Goal: Communication & Community: Answer question/provide support

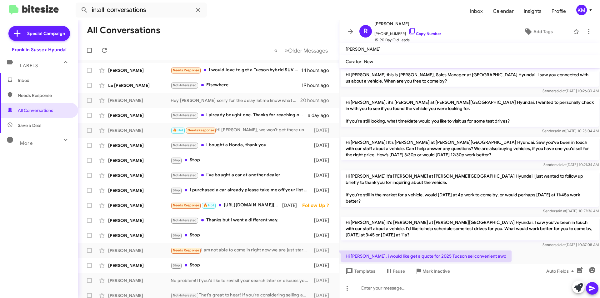
scroll to position [33, 0]
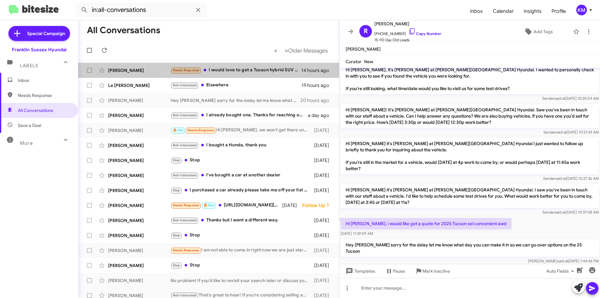
click at [229, 72] on div "Needs Response I would love to get a Tucson hybrid SUV but there's no place for…" at bounding box center [236, 70] width 131 height 7
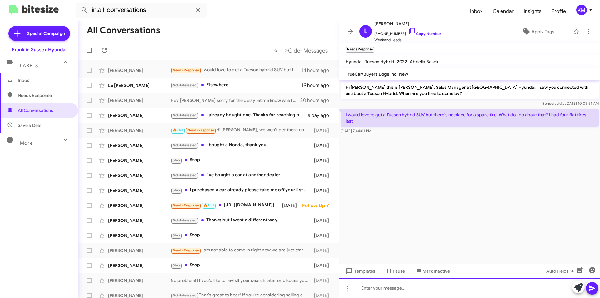
click at [376, 289] on div at bounding box center [470, 288] width 261 height 20
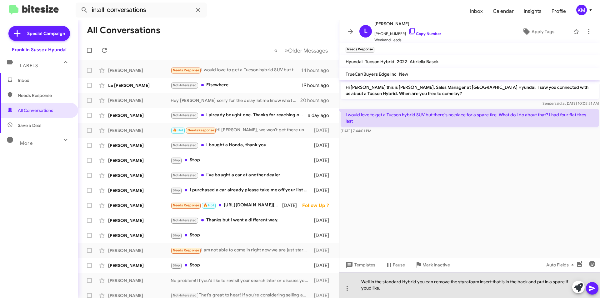
click at [467, 283] on div "Well in the standard Hybrid you can remove the styrafoam insert that is in the …" at bounding box center [470, 285] width 261 height 26
click at [365, 287] on div "Well in the standard Hybrid you can remove the Styrofoam insert that is in the …" at bounding box center [470, 285] width 261 height 26
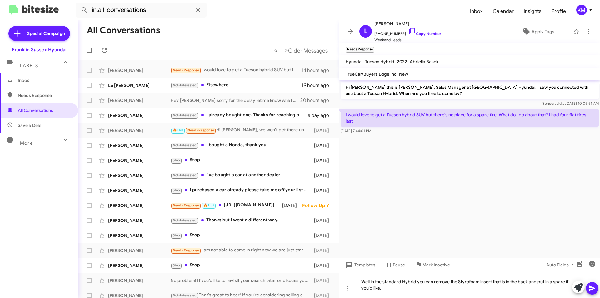
click at [384, 287] on div "Well in the standard Hybrid you can remove the Styrofoam insert that is in the …" at bounding box center [470, 285] width 261 height 26
click at [592, 288] on icon at bounding box center [592, 288] width 6 height 5
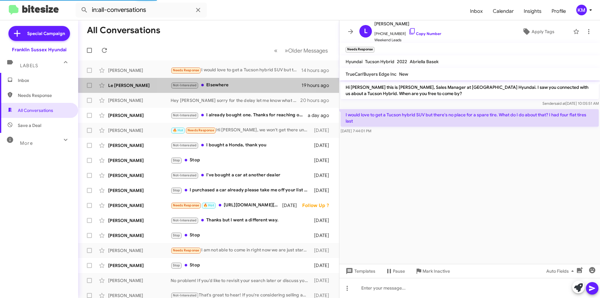
click at [218, 83] on div "Not-Interested Elsewhere" at bounding box center [236, 85] width 131 height 7
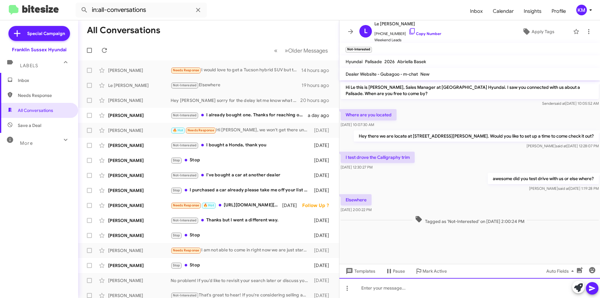
click at [377, 291] on div at bounding box center [470, 288] width 261 height 20
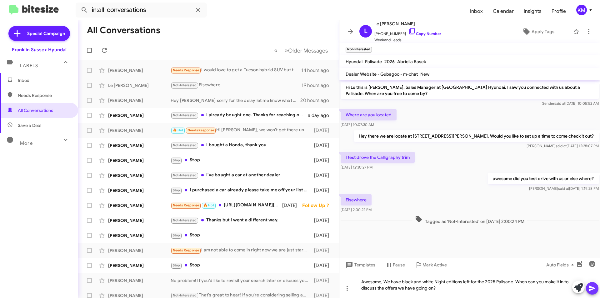
click at [594, 288] on icon at bounding box center [593, 289] width 8 height 8
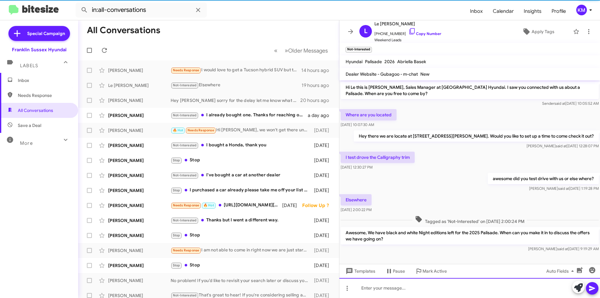
scroll to position [2, 0]
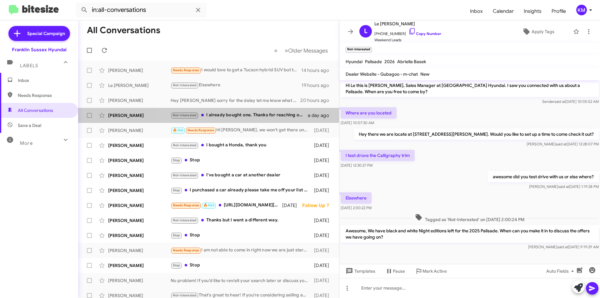
click at [258, 114] on div "Not-Interested I already bought one. Thanks for reaching out I'm set." at bounding box center [239, 115] width 137 height 7
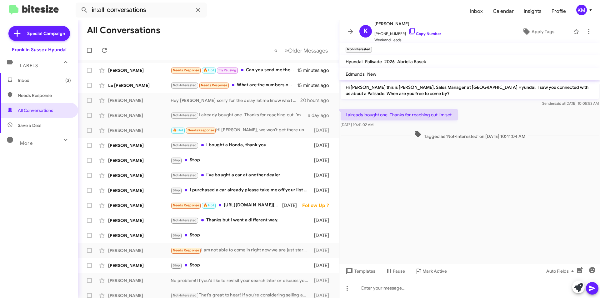
click at [259, 84] on div "Not-Interested Needs Response What are the numbers on that for finance?" at bounding box center [234, 85] width 127 height 7
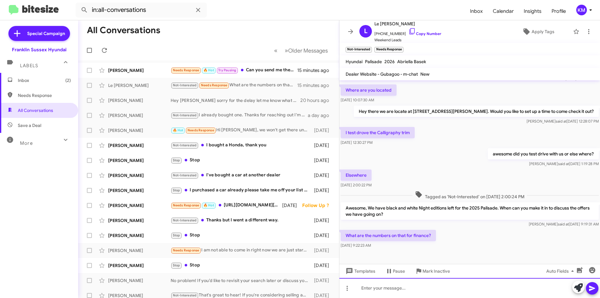
click at [384, 289] on div at bounding box center [470, 288] width 261 height 20
click at [447, 287] on div "depends on what route you take with finacing" at bounding box center [470, 288] width 261 height 20
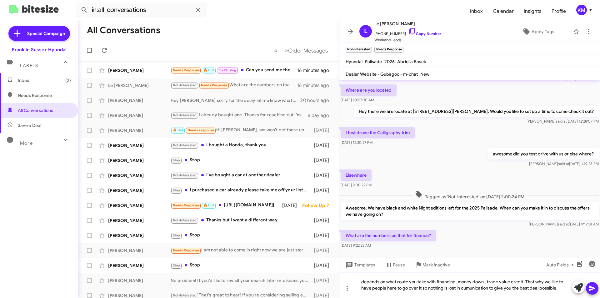
click at [482, 288] on div "depends on what route you take with financing, money down , trade value credit.…" at bounding box center [470, 285] width 261 height 26
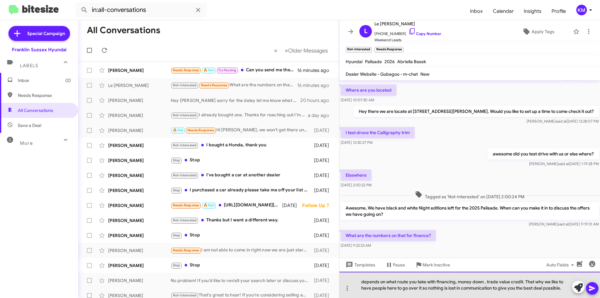
click at [511, 283] on div "depends on what route you take with financing, money down , trade value credit.…" at bounding box center [470, 285] width 261 height 26
click at [428, 288] on div "depends on what route you take with financing, money down , trade value and cre…" at bounding box center [470, 285] width 261 height 26
drag, startPoint x: 432, startPoint y: 287, endPoint x: 427, endPoint y: 287, distance: 5.3
click at [427, 287] on div "depends on what route you take with financing, money down , trade value and cre…" at bounding box center [470, 285] width 261 height 26
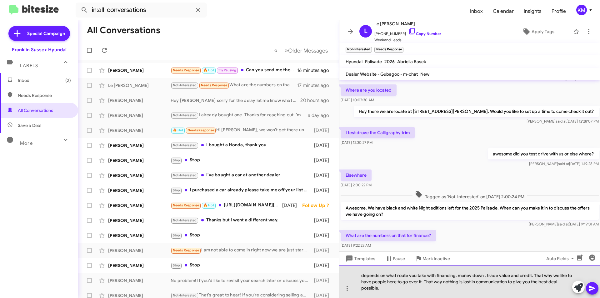
click at [514, 284] on div "depends on what route you take with financing, money down , trade value and cre…" at bounding box center [470, 281] width 261 height 33
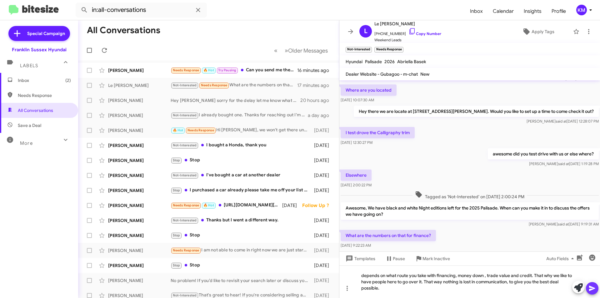
click at [591, 292] on icon at bounding box center [593, 289] width 8 height 8
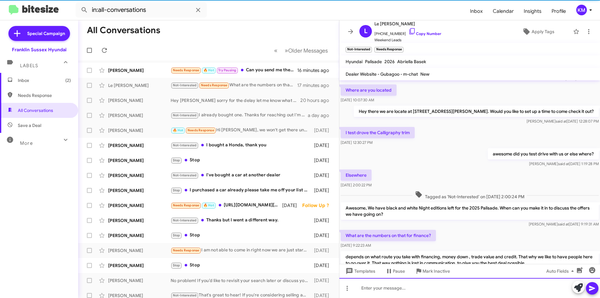
scroll to position [54, 0]
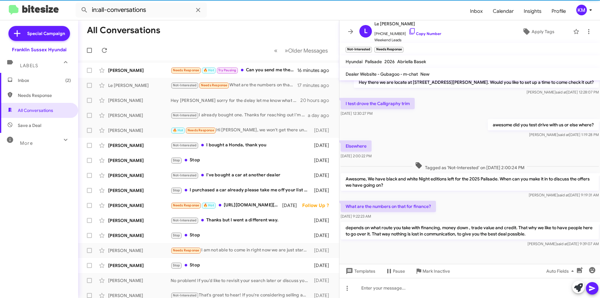
click at [244, 68] on div "Needs Response 🔥 Hot Try Pausing Can you send me the information and pictures o…" at bounding box center [234, 70] width 127 height 7
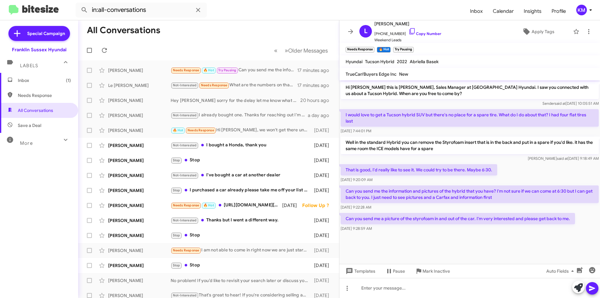
drag, startPoint x: 401, startPoint y: 22, endPoint x: 384, endPoint y: 23, distance: 16.9
click at [384, 23] on span "[PERSON_NAME]" at bounding box center [408, 24] width 67 height 8
copy span "[PERSON_NAME]"
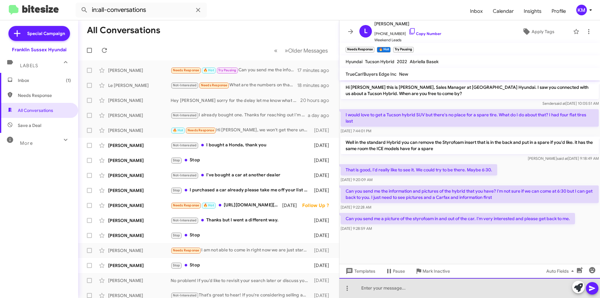
click at [379, 290] on div at bounding box center [470, 288] width 261 height 20
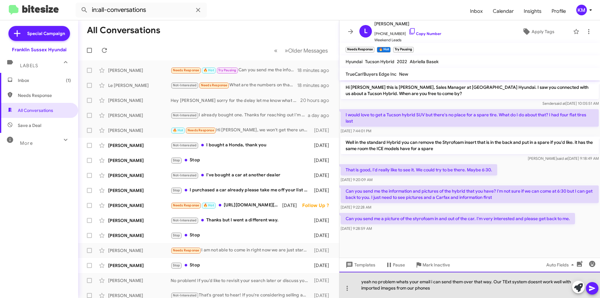
click at [507, 281] on div "yeah no problem whats your email i can send them over that way. Our TExt system…" at bounding box center [470, 285] width 261 height 26
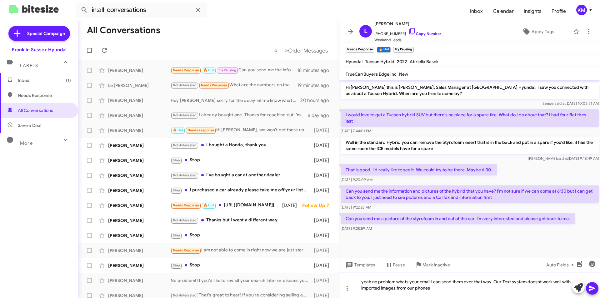
click at [536, 283] on div "yeah no problem whats your email i can send them over that way. Our Text system…" at bounding box center [470, 285] width 261 height 26
click at [400, 280] on div "Pause Conversation" at bounding box center [395, 280] width 34 height 10
drag, startPoint x: 400, startPoint y: 280, endPoint x: 352, endPoint y: 275, distance: 48.0
click at [351, 276] on div "yeah no problem whats your email i can send them over that way. Our Text system…" at bounding box center [470, 285] width 261 height 26
click at [402, 282] on div "yeah no problem whats your email i can send them over that way. Our Text system…" at bounding box center [470, 285] width 261 height 26
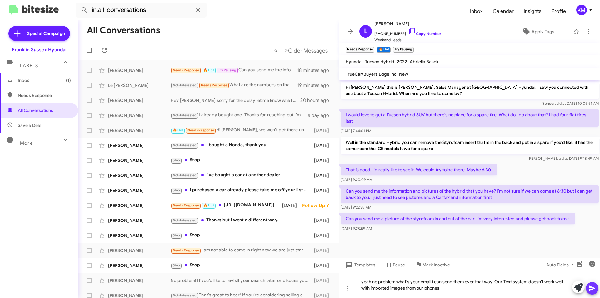
click at [595, 289] on icon at bounding box center [592, 288] width 6 height 5
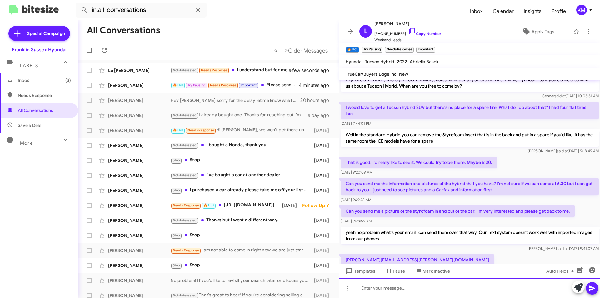
scroll to position [59, 0]
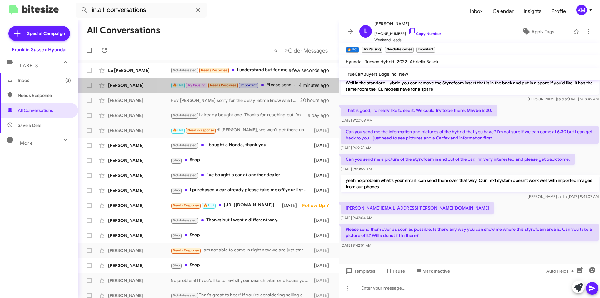
click at [269, 88] on div "🔥 Hot Try Pausing Needs Response Important Please send them over as soon as pos…" at bounding box center [235, 85] width 128 height 7
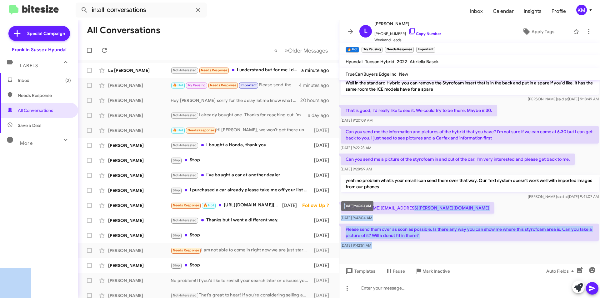
drag, startPoint x: 400, startPoint y: 208, endPoint x: 346, endPoint y: 203, distance: 54.4
click at [346, 203] on body "in:all-conversations Inbox Calendar Insights Profile KM Special Campaign Frankl…" at bounding box center [300, 149] width 600 height 298
drag, startPoint x: 422, startPoint y: 205, endPoint x: 407, endPoint y: 210, distance: 15.9
click at [422, 205] on div "[PERSON_NAME][EMAIL_ADDRESS][PERSON_NAME][DOMAIN_NAME] [DATE] 9:42:04 AM" at bounding box center [470, 211] width 261 height 21
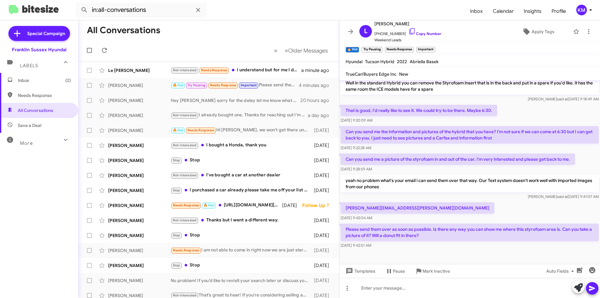
click at [423, 200] on div "[PERSON_NAME] said at [DATE] 9:41:07 AM" at bounding box center [470, 197] width 258 height 6
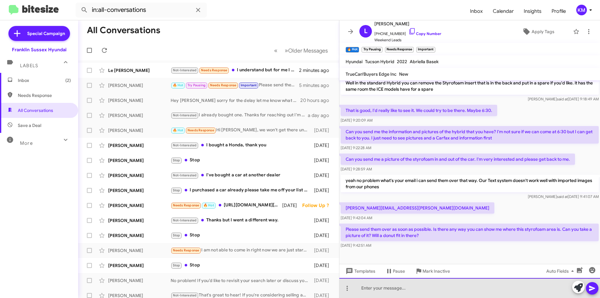
click at [369, 286] on div at bounding box center [470, 288] width 261 height 20
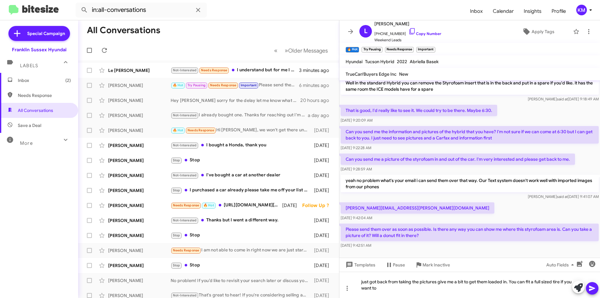
click at [591, 289] on icon at bounding box center [593, 289] width 8 height 8
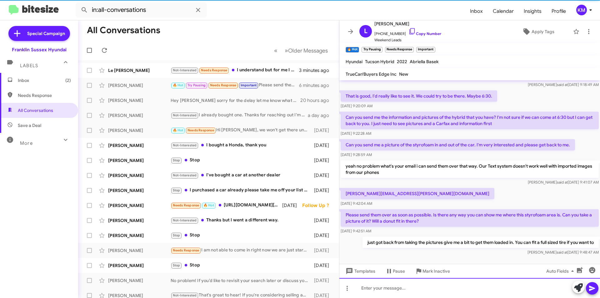
scroll to position [82, 0]
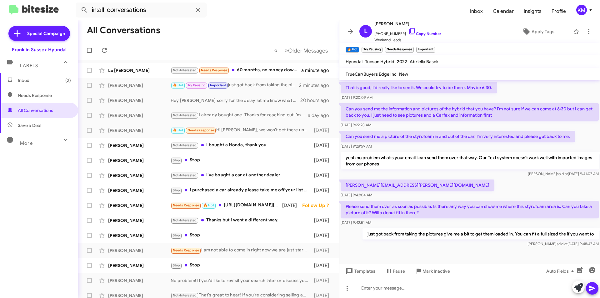
click at [399, 186] on p "[PERSON_NAME][EMAIL_ADDRESS][PERSON_NAME][DOMAIN_NAME]" at bounding box center [418, 184] width 154 height 11
drag, startPoint x: 400, startPoint y: 186, endPoint x: 346, endPoint y: 186, distance: 54.1
click at [345, 187] on p "[PERSON_NAME][EMAIL_ADDRESS][PERSON_NAME][DOMAIN_NAME]" at bounding box center [418, 184] width 154 height 11
copy p "[PERSON_NAME][EMAIL_ADDRESS][PERSON_NAME][DOMAIN_NAME]"
click at [395, 291] on div at bounding box center [470, 288] width 261 height 20
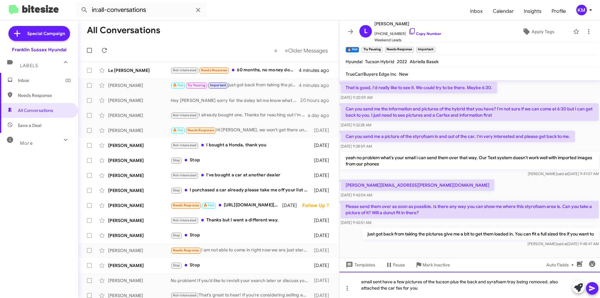
click at [500, 284] on div "email sent have a few pictures of the tucson plus the back and syrafoam tray be…" at bounding box center [470, 285] width 261 height 26
click at [418, 286] on div "email sent have a few pictures of the tucson plus the back and Styrofoam tray b…" at bounding box center [470, 285] width 261 height 26
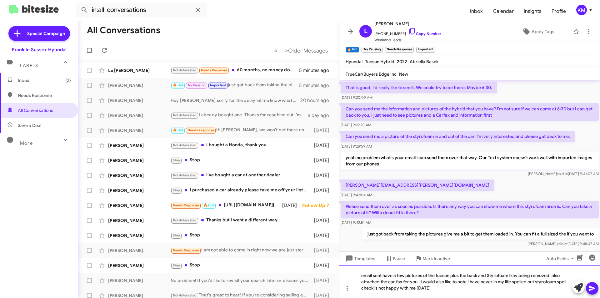
click at [549, 282] on div "email sent have a few pictures of the tucson plus the back and Styrofoam tray b…" at bounding box center [470, 281] width 261 height 33
click at [592, 288] on icon at bounding box center [593, 289] width 8 height 8
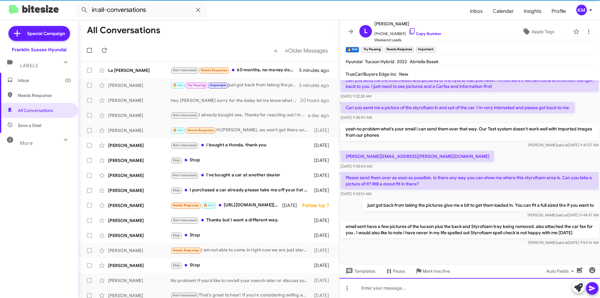
scroll to position [111, 0]
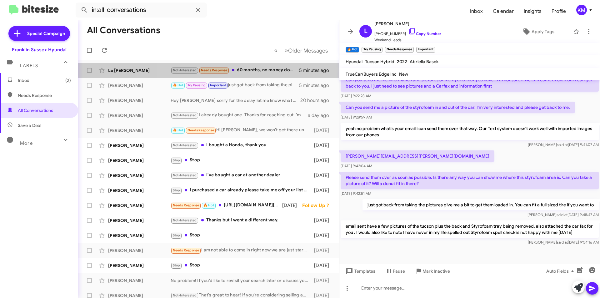
click at [260, 68] on div "Not-Interested Needs Response 60 months, no money down, I'll pay taxes and fees…" at bounding box center [235, 70] width 129 height 7
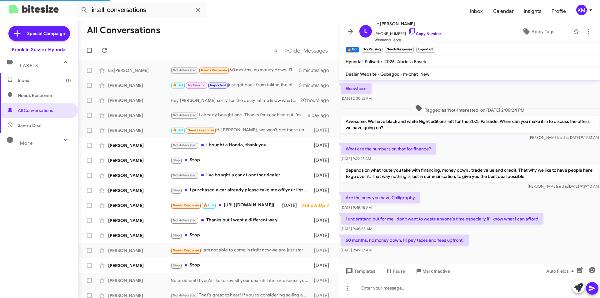
scroll to position [122, 0]
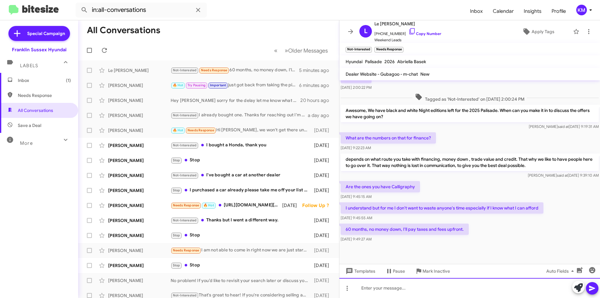
click at [381, 287] on div at bounding box center [470, 288] width 261 height 20
click at [463, 288] on div "credit above 750? military, first responder, student state registering to ?" at bounding box center [470, 288] width 261 height 20
click at [509, 288] on div "credit above 750? military, first responder, student, state registering to ?" at bounding box center [470, 288] width 261 height 20
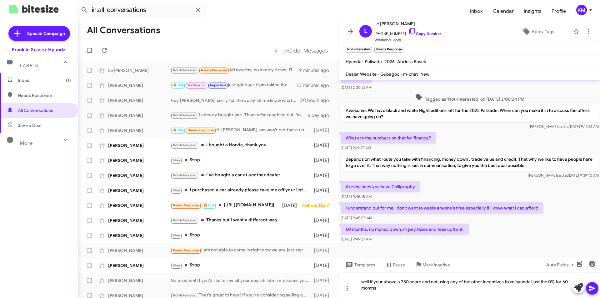
scroll to position [129, 0]
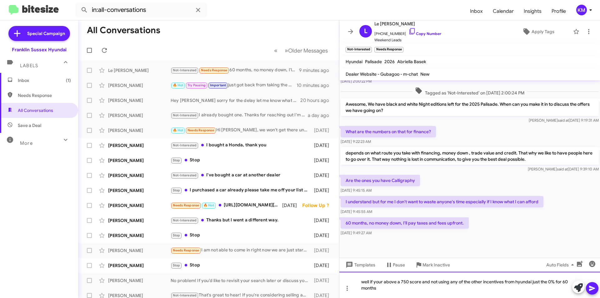
click at [523, 281] on div "well if your above a 750 score and not using any of the other incentives from h…" at bounding box center [470, 285] width 261 height 26
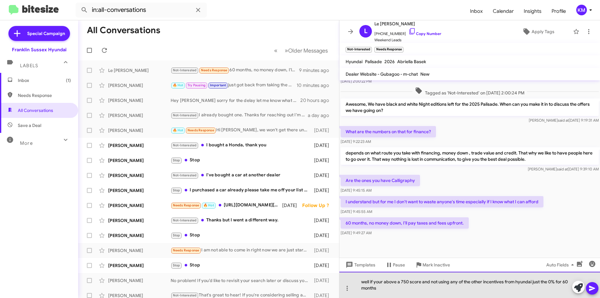
click at [377, 286] on div "well if your above a 750 score and not using any of the other incentives from h…" at bounding box center [470, 285] width 261 height 26
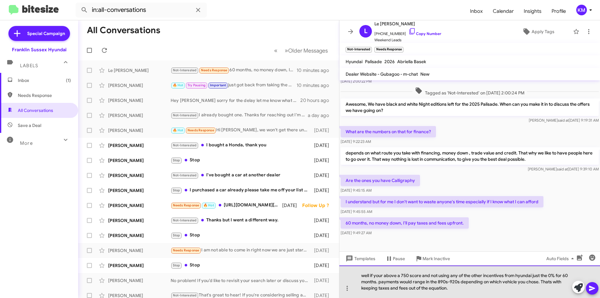
click at [543, 281] on div "well if your above a 750 score and not using any of the other incentives from h…" at bounding box center [470, 281] width 261 height 33
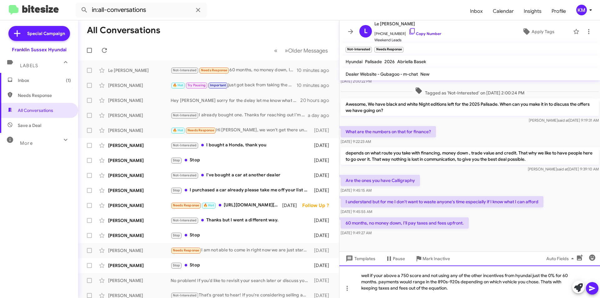
click at [549, 283] on div "well if your above a 750 score and not using any of the other incentives from h…" at bounding box center [470, 281] width 261 height 33
click at [546, 282] on div "well if your above a 750 score and not using any of the other incentives from h…" at bounding box center [470, 281] width 261 height 33
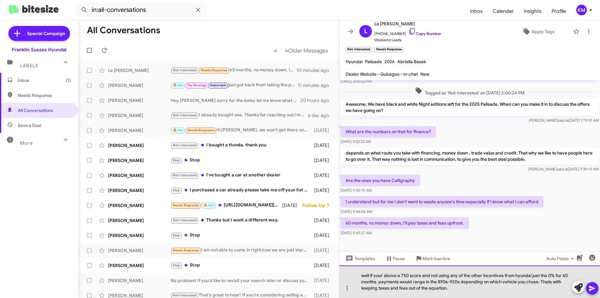
drag, startPoint x: 455, startPoint y: 288, endPoint x: 429, endPoint y: 286, distance: 25.8
click at [429, 286] on div "well if your above a 750 score and not using any of the other incentives from h…" at bounding box center [470, 281] width 261 height 33
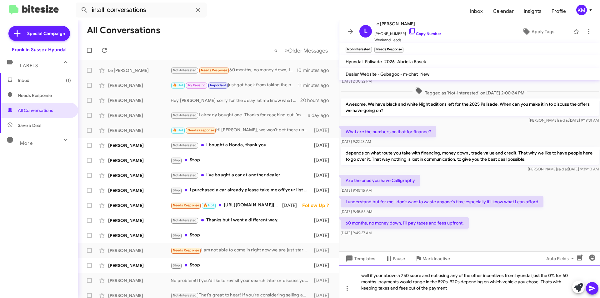
click at [527, 276] on div "well if your above a 750 score and not using any of the other incentives from h…" at bounding box center [470, 281] width 261 height 33
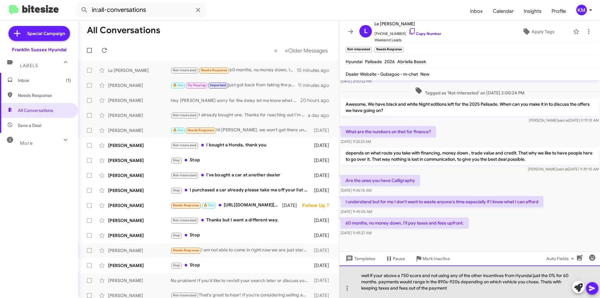
click at [546, 281] on div "well if your above a 750 score and not using any of the other incentives from H…" at bounding box center [470, 281] width 261 height 33
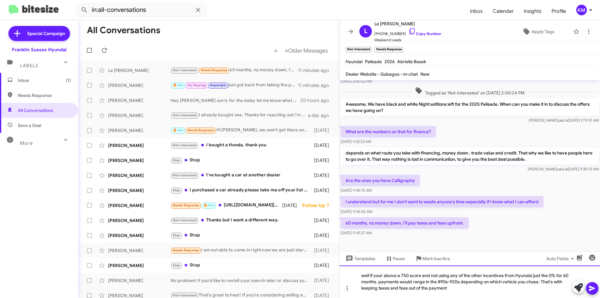
click at [454, 290] on div "well if your above a 750 score and not using any of the other incentives from H…" at bounding box center [470, 281] width 261 height 33
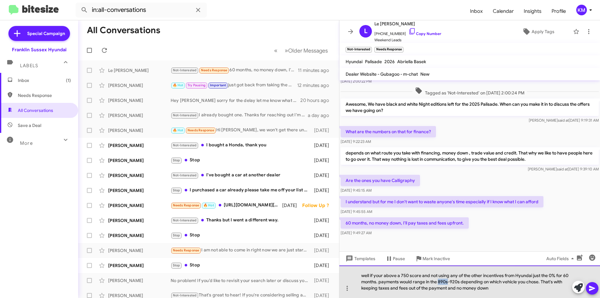
drag, startPoint x: 439, startPoint y: 282, endPoint x: 447, endPoint y: 281, distance: 8.5
click at [447, 281] on div "well if your above a 750 score and not using any of the other incentives from H…" at bounding box center [470, 281] width 261 height 33
drag, startPoint x: 446, startPoint y: 281, endPoint x: 441, endPoint y: 281, distance: 5.0
click at [441, 281] on div "well if your above a 750 score and not using any of the other incentives from H…" at bounding box center [470, 281] width 261 height 33
click at [461, 282] on div "well if your above a 750 score and not using any of the other incentives from H…" at bounding box center [470, 281] width 261 height 33
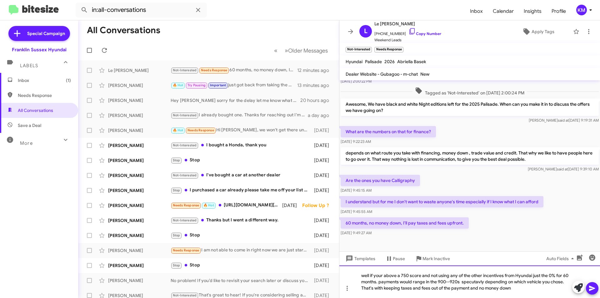
click at [474, 279] on div "well if your above a 750 score and not using any of the other incentives from H…" at bounding box center [470, 281] width 261 height 33
drag, startPoint x: 471, startPoint y: 283, endPoint x: 466, endPoint y: 283, distance: 5.0
click at [466, 283] on div "well if your above a 750 score and not using any of the other incentives from H…" at bounding box center [470, 281] width 261 height 33
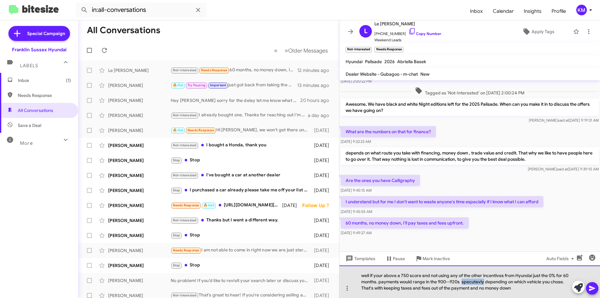
drag, startPoint x: 479, startPoint y: 282, endPoint x: 463, endPoint y: 281, distance: 16.6
click at [463, 281] on div "well if your above a 750 score and not using any of the other incentives from H…" at bounding box center [470, 281] width 261 height 33
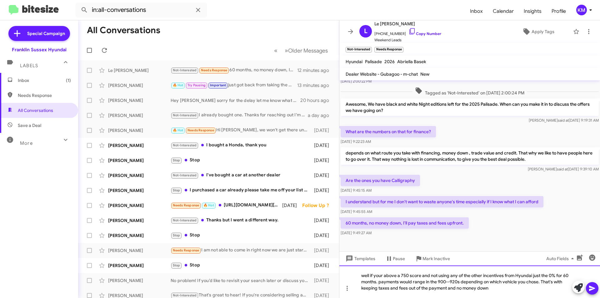
click at [398, 281] on div "well if your above a 750 score and not using any of the other incentives from H…" at bounding box center [470, 281] width 261 height 33
click at [595, 289] on icon at bounding box center [592, 288] width 6 height 5
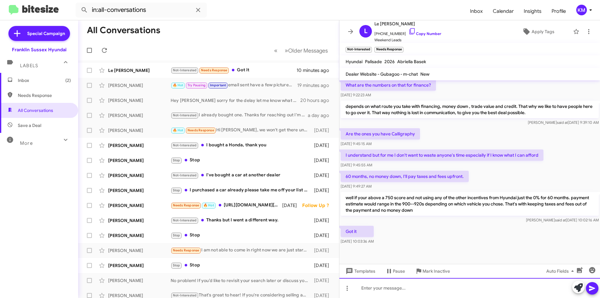
scroll to position [180, 0]
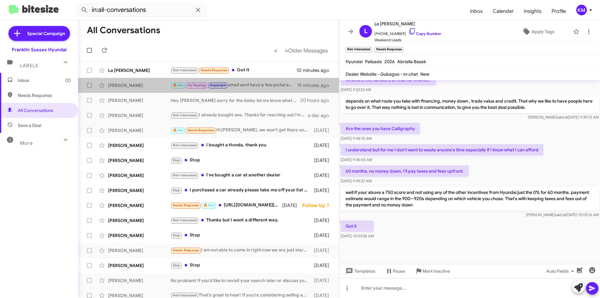
click at [240, 85] on div "🔥 Hot Try Pausing Important email sent have a few pictures of the tucson plus t…" at bounding box center [234, 85] width 127 height 7
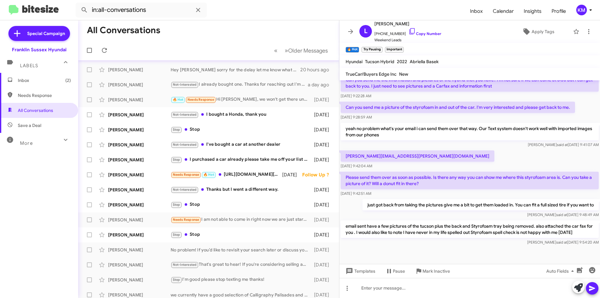
scroll to position [63, 0]
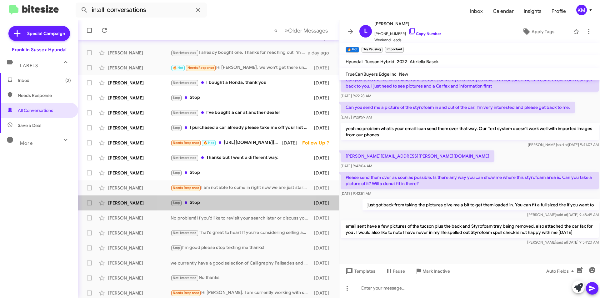
click at [214, 201] on div "Stop Stop" at bounding box center [241, 202] width 140 height 7
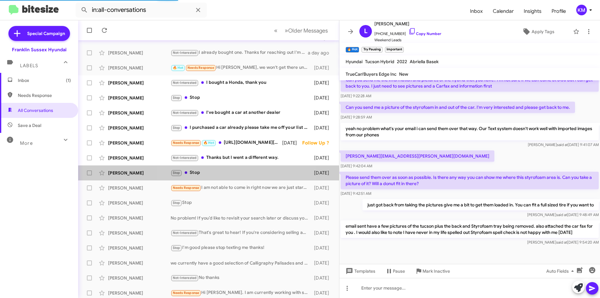
click at [210, 175] on div "Stop Stop" at bounding box center [241, 172] width 140 height 7
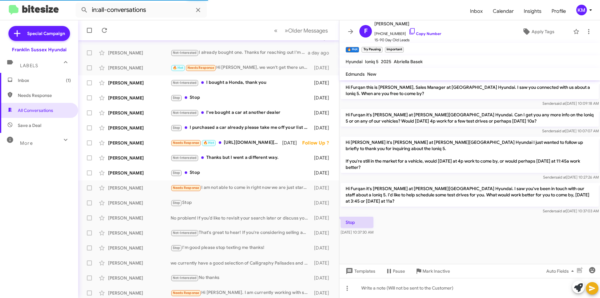
click at [221, 160] on div "Not-Interested Thanks but I went a different way." at bounding box center [241, 157] width 140 height 7
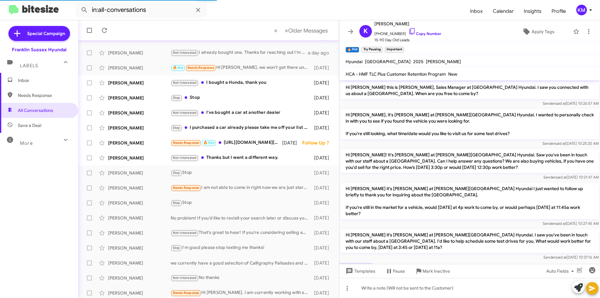
scroll to position [28, 0]
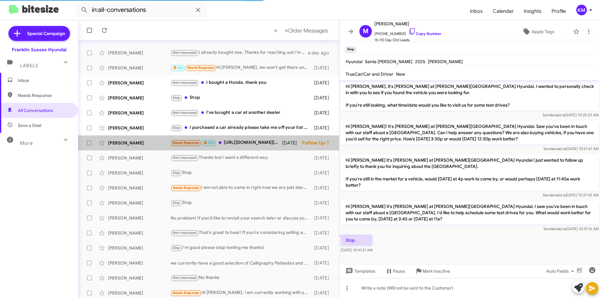
click at [232, 140] on div "Needs Response 🔥 Hot [URL][DOMAIN_NAME][PERSON_NAME]" at bounding box center [227, 142] width 112 height 7
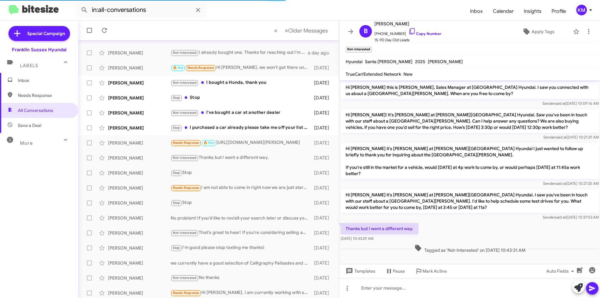
scroll to position [209, 0]
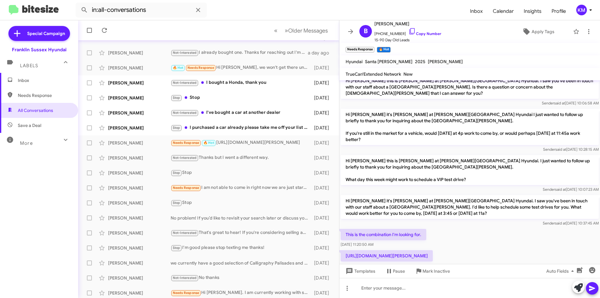
drag, startPoint x: 390, startPoint y: 231, endPoint x: 342, endPoint y: 225, distance: 48.2
click at [342, 250] on p "[URL][DOMAIN_NAME][PERSON_NAME]" at bounding box center [387, 255] width 92 height 11
copy p "[URL][DOMAIN_NAME][PERSON_NAME]"
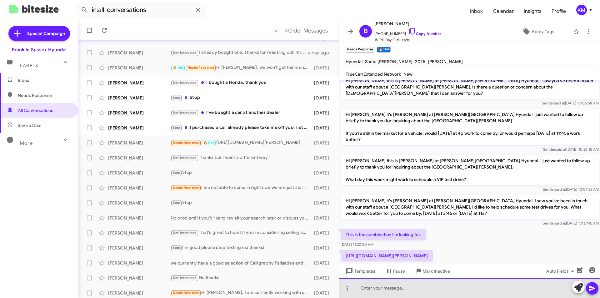
click at [383, 290] on div at bounding box center [470, 288] width 261 height 20
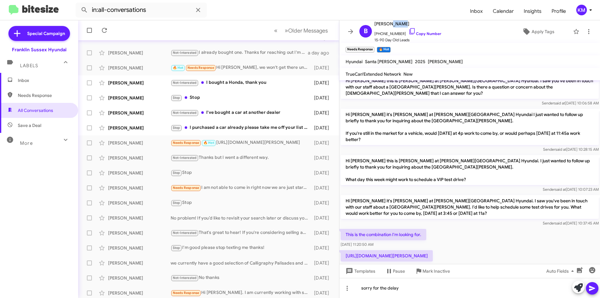
click at [386, 22] on span "[PERSON_NAME]" at bounding box center [408, 24] width 67 height 8
copy span "[PERSON_NAME]"
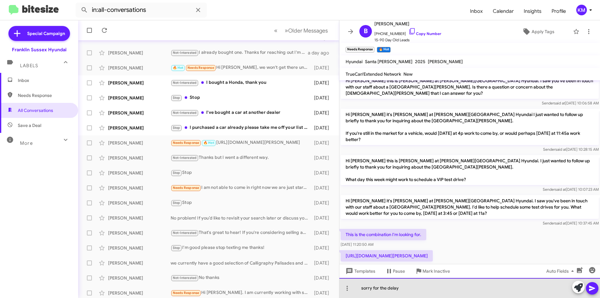
click at [407, 290] on div "sorry for the delay" at bounding box center [470, 288] width 261 height 20
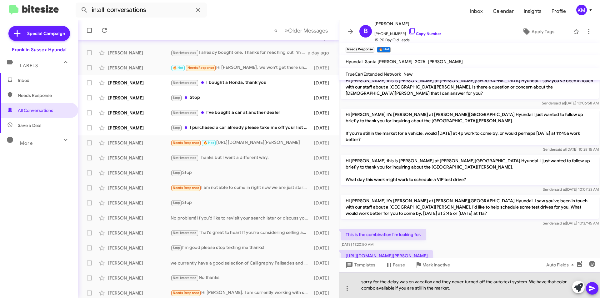
click at [379, 290] on div "sorry for the delay was on vacation and they never turned off the auto text sys…" at bounding box center [470, 285] width 261 height 26
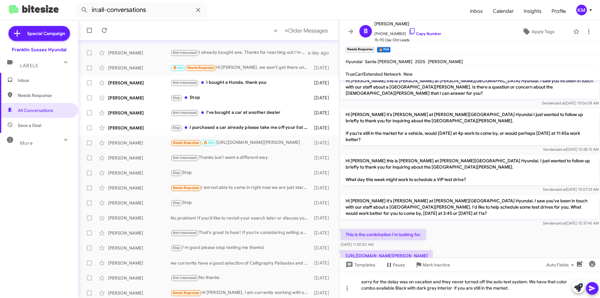
click at [596, 289] on button at bounding box center [592, 288] width 13 height 13
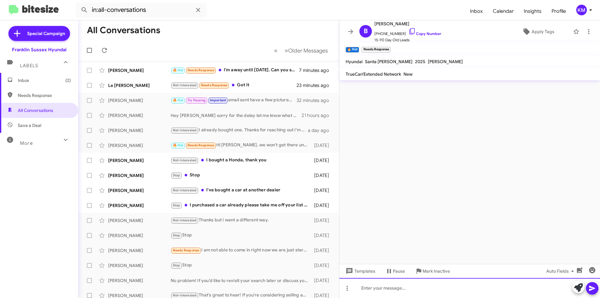
scroll to position [0, 0]
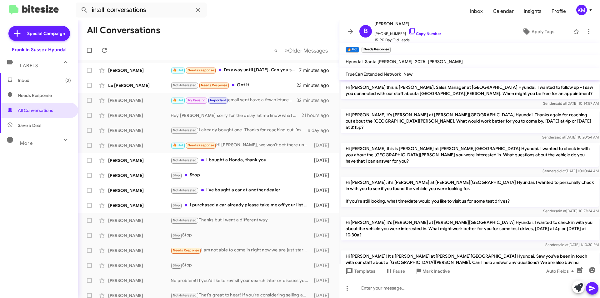
click at [260, 72] on div "🔥 Hot Needs Response I'm away until [DATE]. Can you send me more details with t…" at bounding box center [235, 70] width 129 height 7
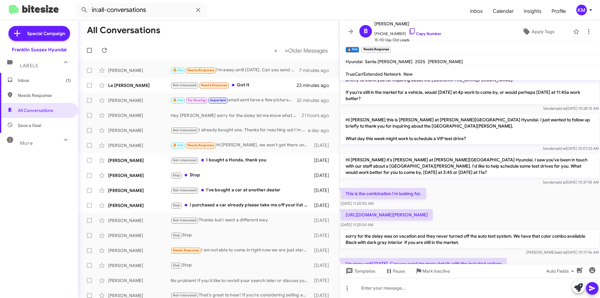
scroll to position [261, 0]
